Goal: Transaction & Acquisition: Purchase product/service

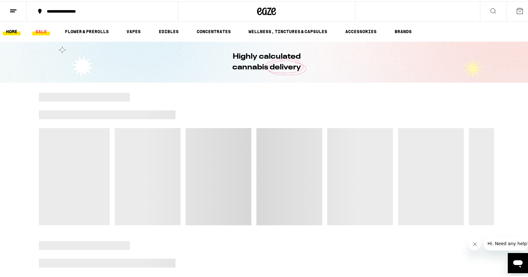
click at [40, 30] on link "SALE" at bounding box center [41, 31] width 18 height 8
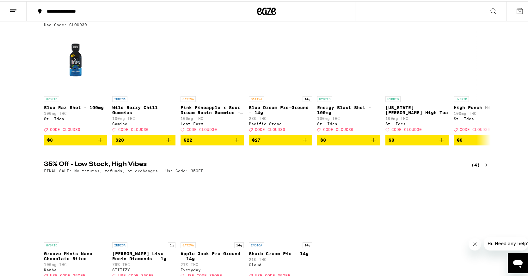
scroll to position [4, 0]
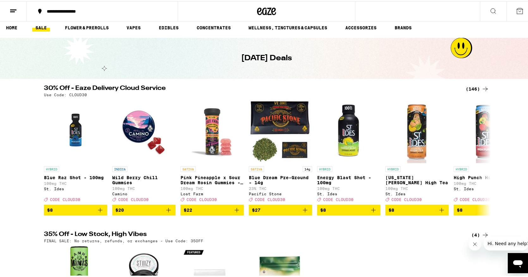
click at [474, 88] on div "(146)" at bounding box center [476, 88] width 23 height 8
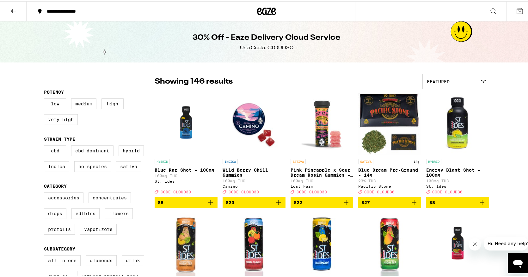
scroll to position [70, 0]
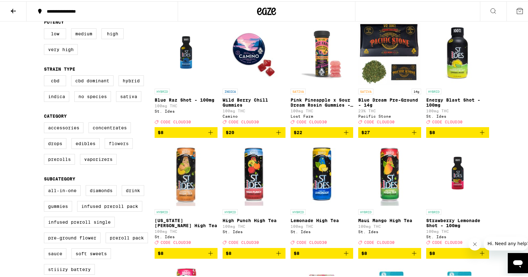
click at [115, 148] on label "Flowers" at bounding box center [119, 142] width 28 height 11
click at [46, 123] on input "Flowers" at bounding box center [45, 122] width 0 height 0
checkbox input "true"
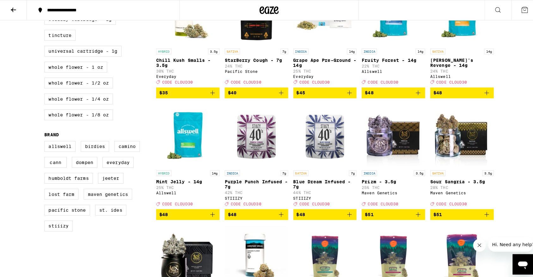
scroll to position [281, 0]
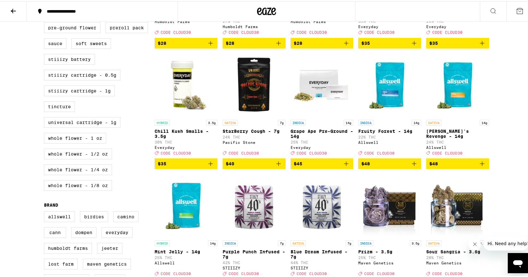
click at [390, 95] on img "Open page for Fruity Forest - 14g from Allswell" at bounding box center [389, 83] width 63 height 63
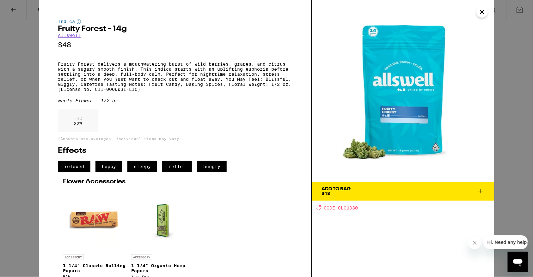
scroll to position [26, 0]
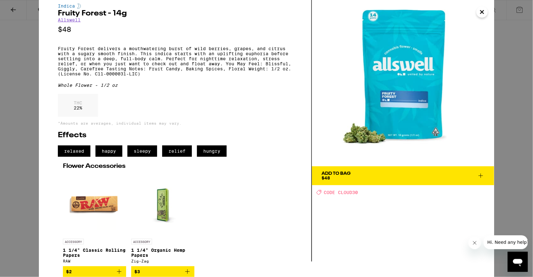
click at [483, 15] on icon "Close" at bounding box center [482, 11] width 8 height 9
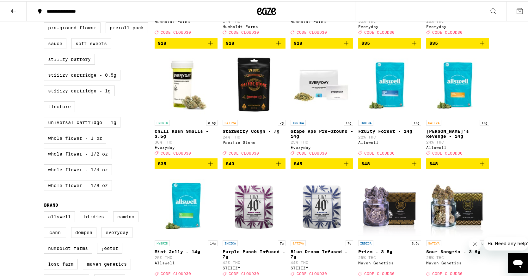
click at [172, 218] on img "Open page for Mint Jelly - 14g from Allswell" at bounding box center [186, 204] width 63 height 63
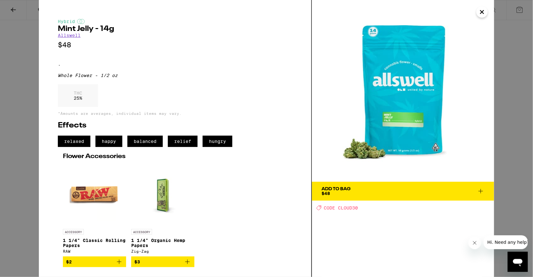
click at [480, 192] on icon at bounding box center [481, 192] width 8 height 8
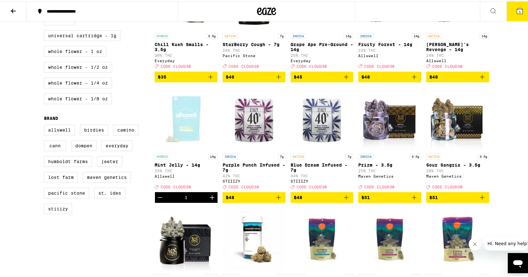
scroll to position [388, 0]
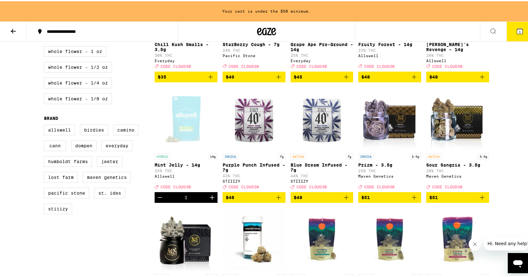
click at [208, 200] on icon "Increment" at bounding box center [212, 197] width 8 height 8
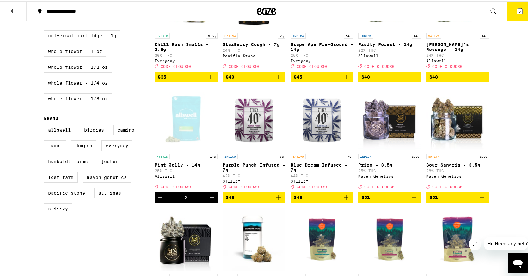
click at [516, 7] on icon at bounding box center [520, 10] width 8 height 8
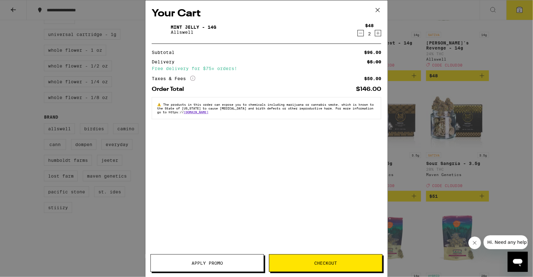
click at [208, 268] on button "Apply Promo" at bounding box center [206, 264] width 113 height 18
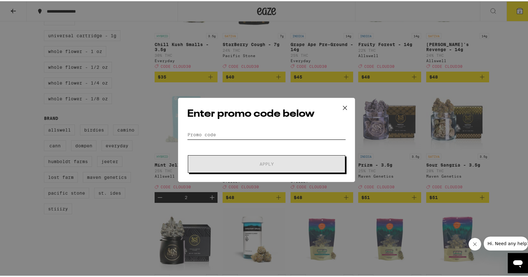
drag, startPoint x: 282, startPoint y: 129, endPoint x: 261, endPoint y: 119, distance: 22.8
click at [281, 129] on input "Promo Code" at bounding box center [266, 133] width 159 height 9
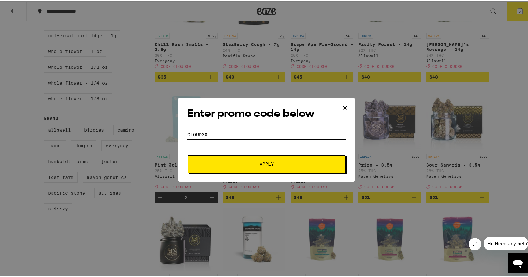
type input "CLOUD30"
click at [239, 162] on span "Apply" at bounding box center [267, 163] width 114 height 4
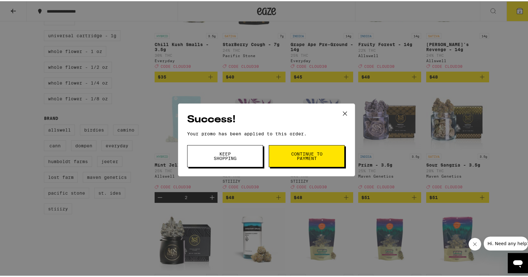
click at [294, 159] on span "Continue to payment" at bounding box center [306, 155] width 32 height 9
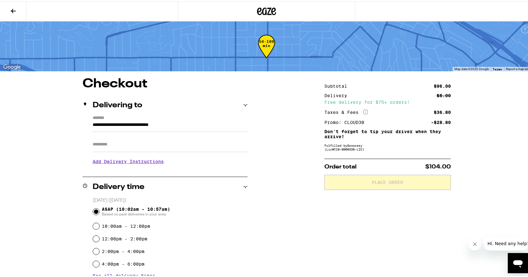
scroll to position [70, 0]
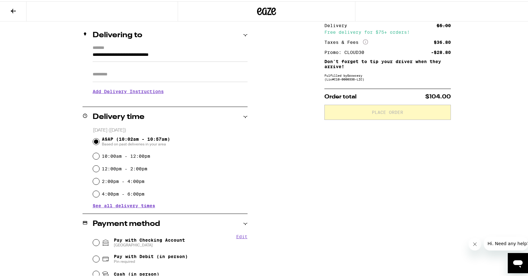
click at [125, 239] on span "Pay with Checking Account CHASE COLLEGE" at bounding box center [149, 242] width 71 height 10
click at [99, 239] on input "Pay with Checking Account CHASE COLLEGE" at bounding box center [96, 242] width 6 height 6
radio input "true"
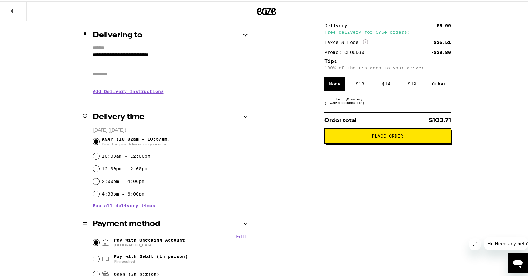
drag, startPoint x: 441, startPoint y: 76, endPoint x: 438, endPoint y: 72, distance: 4.9
click at [440, 74] on div "Subtotal $96.00 Delivery $5.00 Free delivery for $75+ orders! Taxes & Fees More…" at bounding box center [387, 178] width 126 height 344
click at [443, 85] on div "Other" at bounding box center [439, 83] width 24 height 15
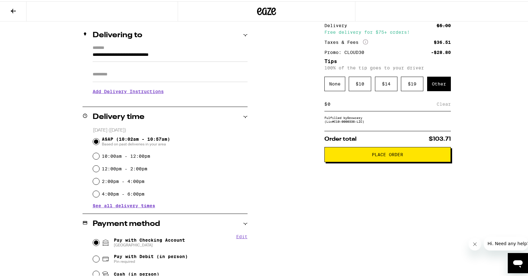
click at [349, 106] on input at bounding box center [381, 103] width 109 height 6
type input "4"
click at [443, 103] on div "Save" at bounding box center [444, 103] width 11 height 14
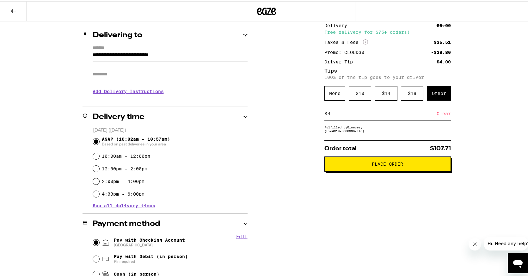
click at [397, 164] on span "Place Order" at bounding box center [387, 163] width 31 height 4
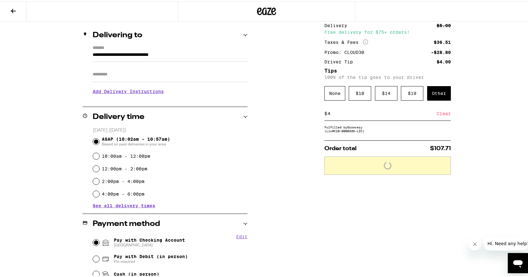
scroll to position [0, 0]
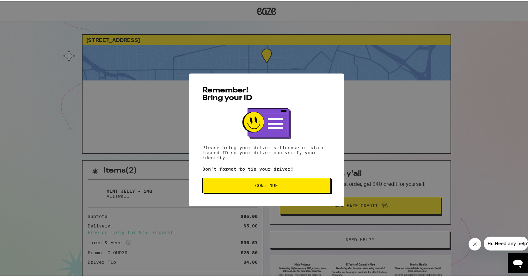
scroll to position [67, 0]
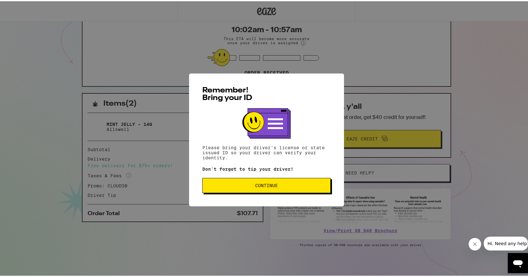
click at [250, 185] on span "Continue" at bounding box center [267, 184] width 118 height 4
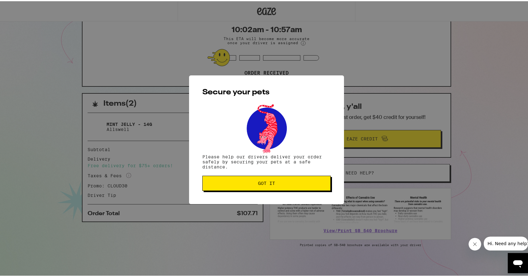
click at [258, 184] on span "Got it" at bounding box center [266, 182] width 17 height 4
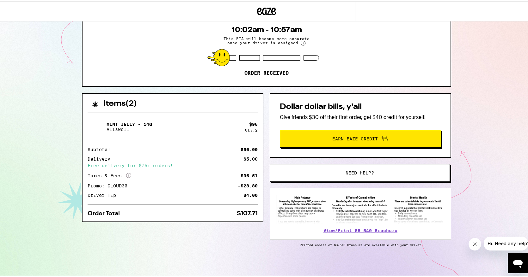
scroll to position [0, 0]
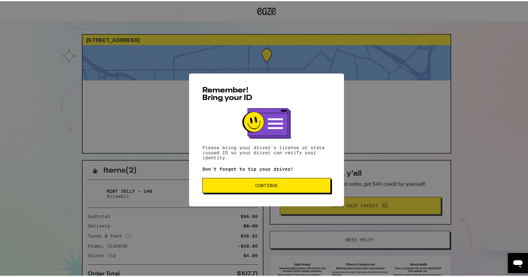
click at [267, 185] on span "Continue" at bounding box center [266, 184] width 23 height 4
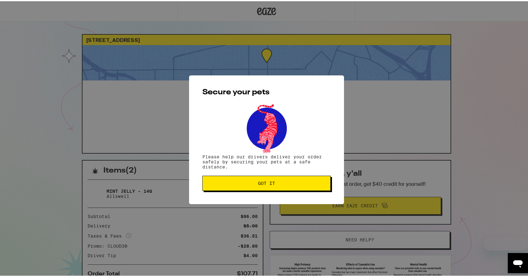
click at [267, 185] on span "Got it" at bounding box center [266, 182] width 17 height 4
